Goal: Find specific page/section: Find specific page/section

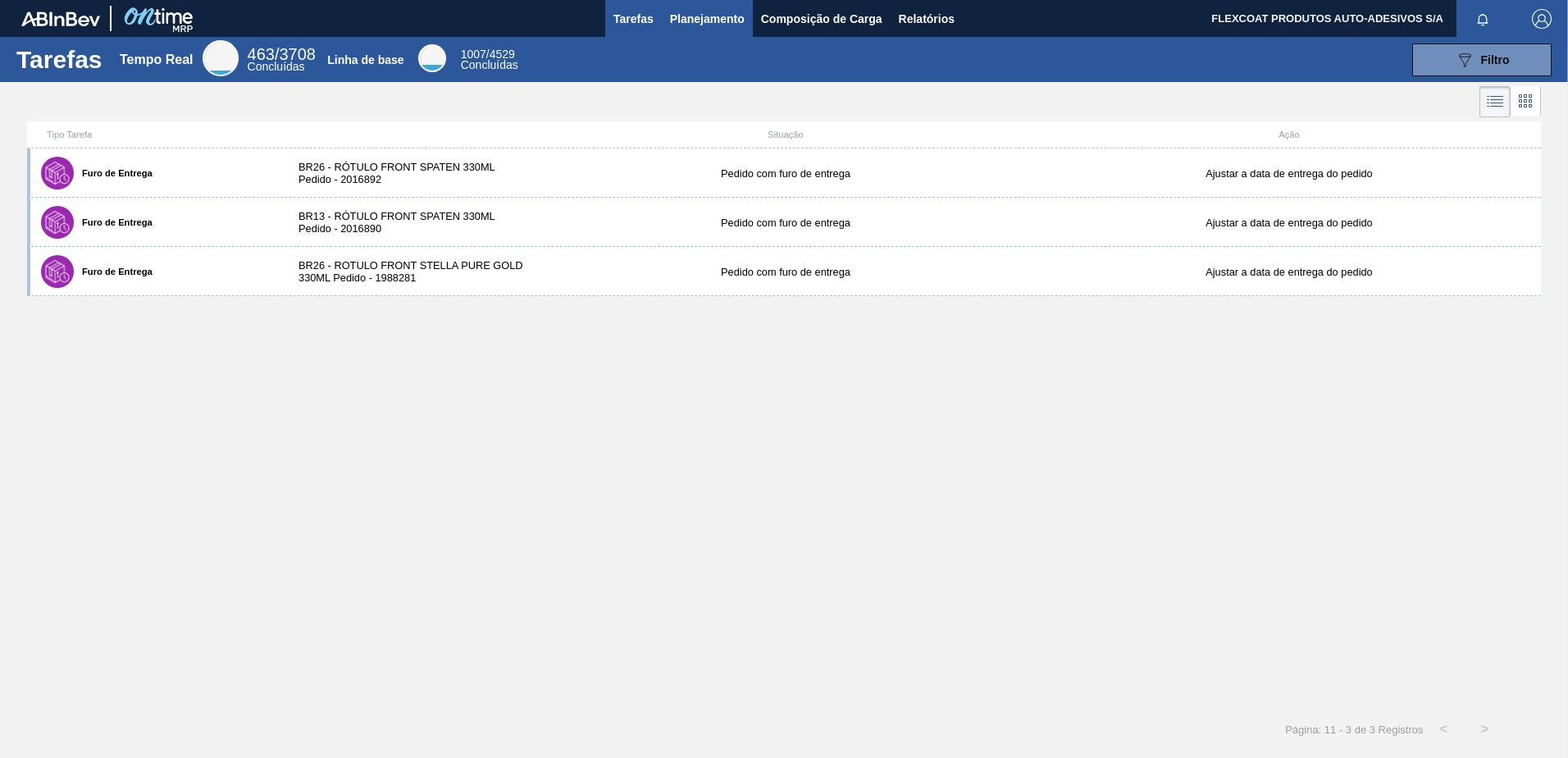
click at [691, 25] on span "Planejamento" at bounding box center [707, 19] width 75 height 20
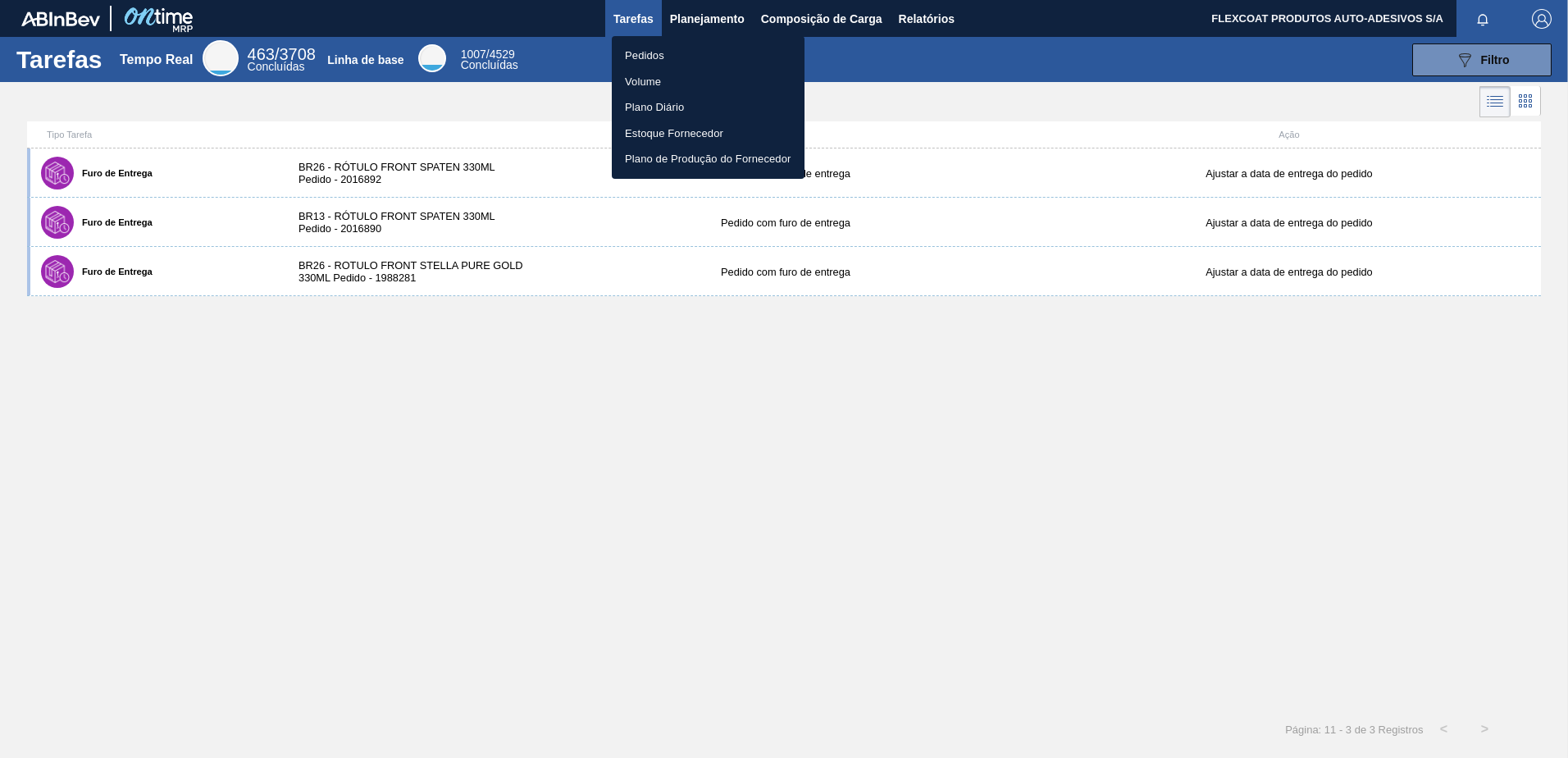
click at [644, 55] on li "Pedidos" at bounding box center [707, 55] width 192 height 27
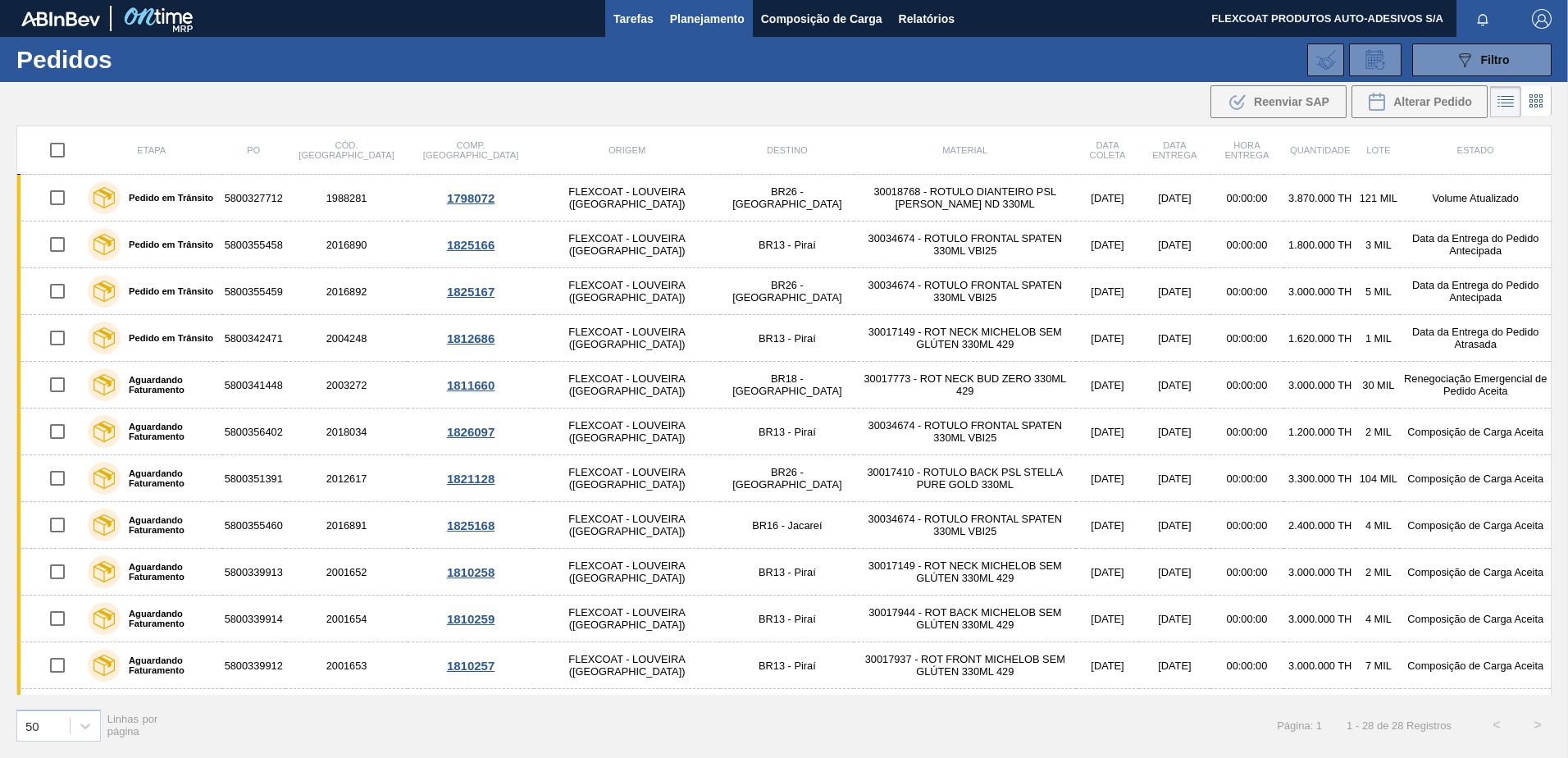
click at [621, 21] on span "Tarefas" at bounding box center [633, 19] width 40 height 20
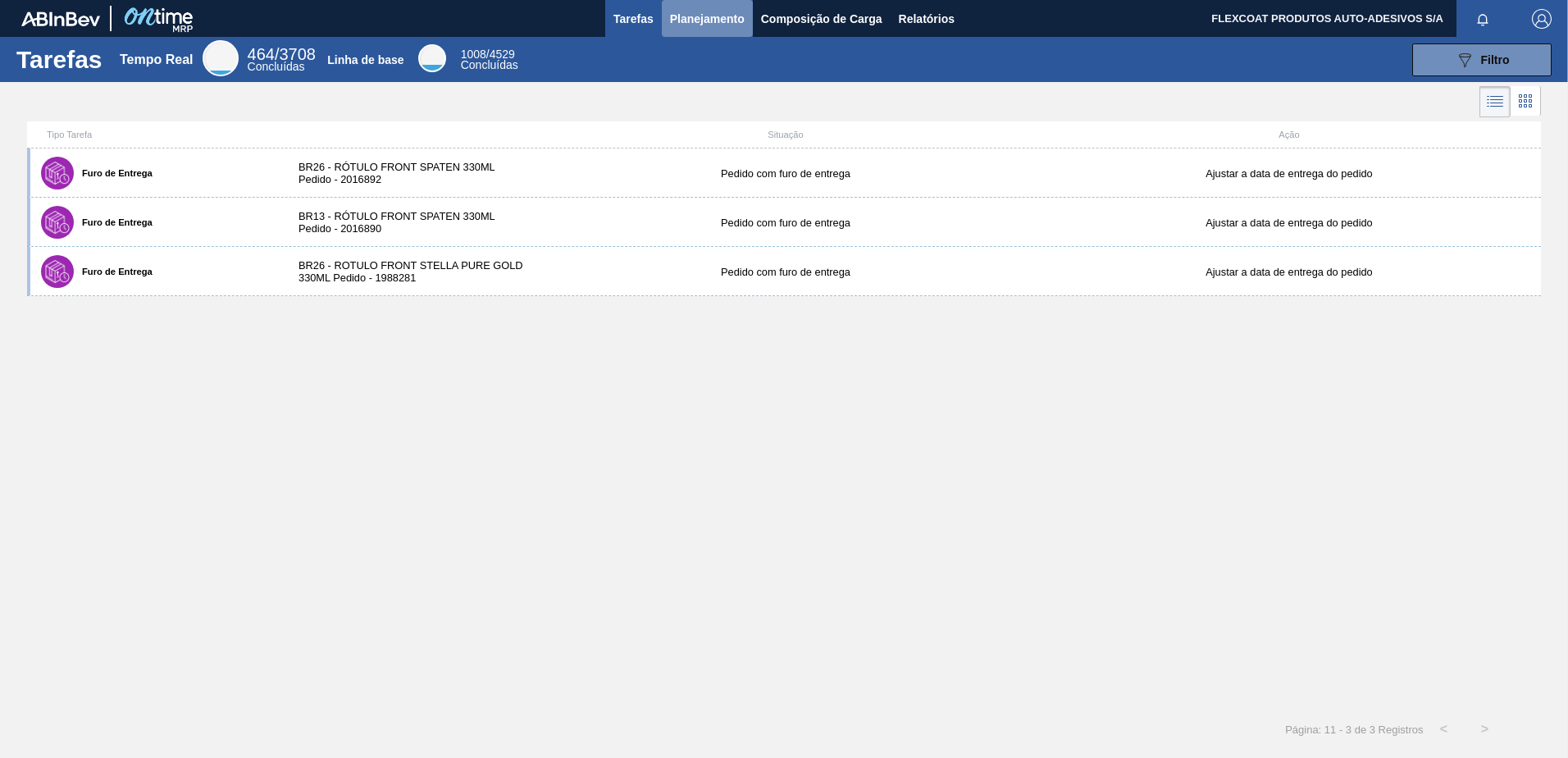
click at [708, 16] on span "Planejamento" at bounding box center [707, 19] width 75 height 20
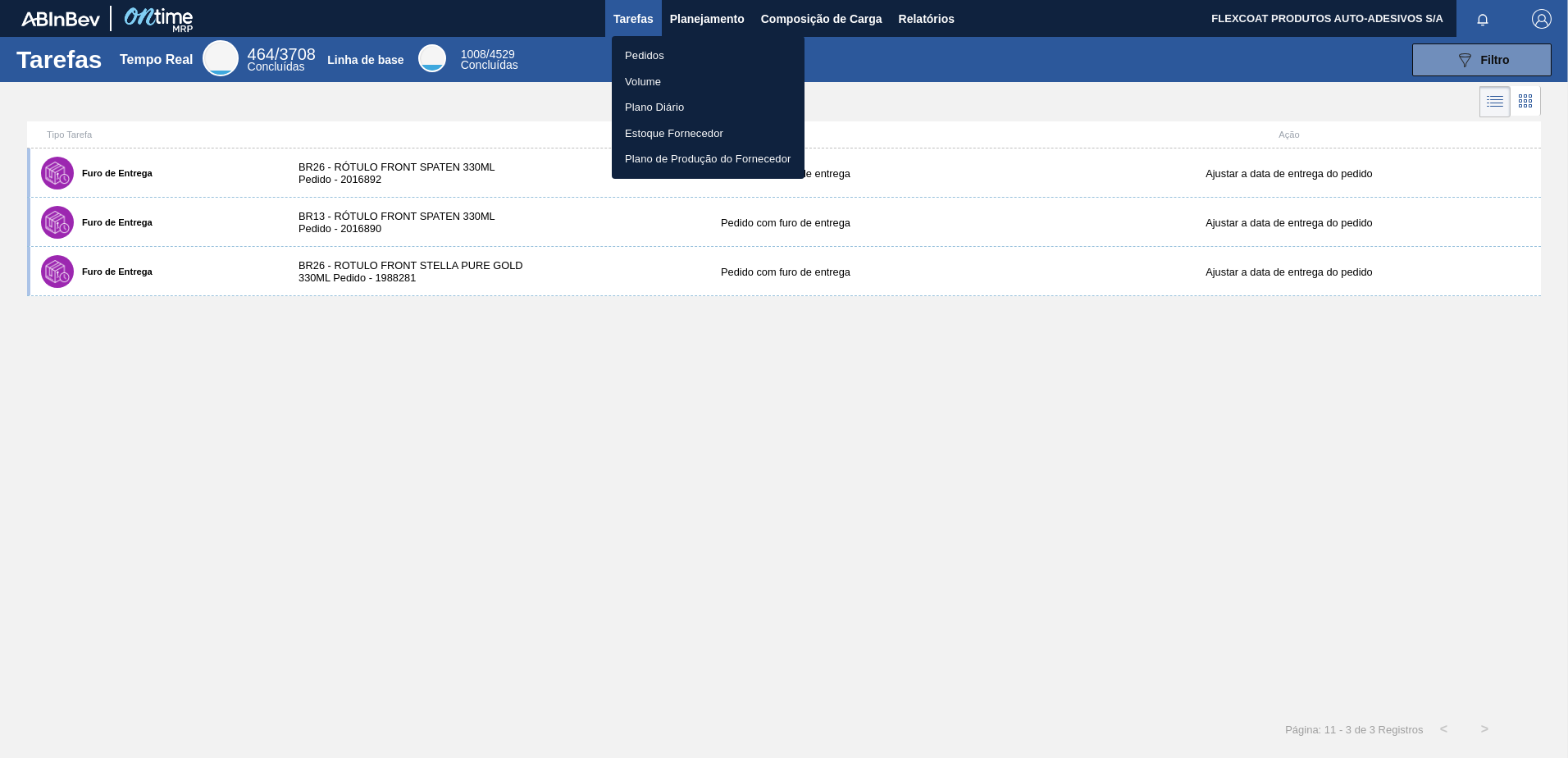
click at [642, 52] on li "Pedidos" at bounding box center [707, 55] width 192 height 27
